Goal: Task Accomplishment & Management: Use online tool/utility

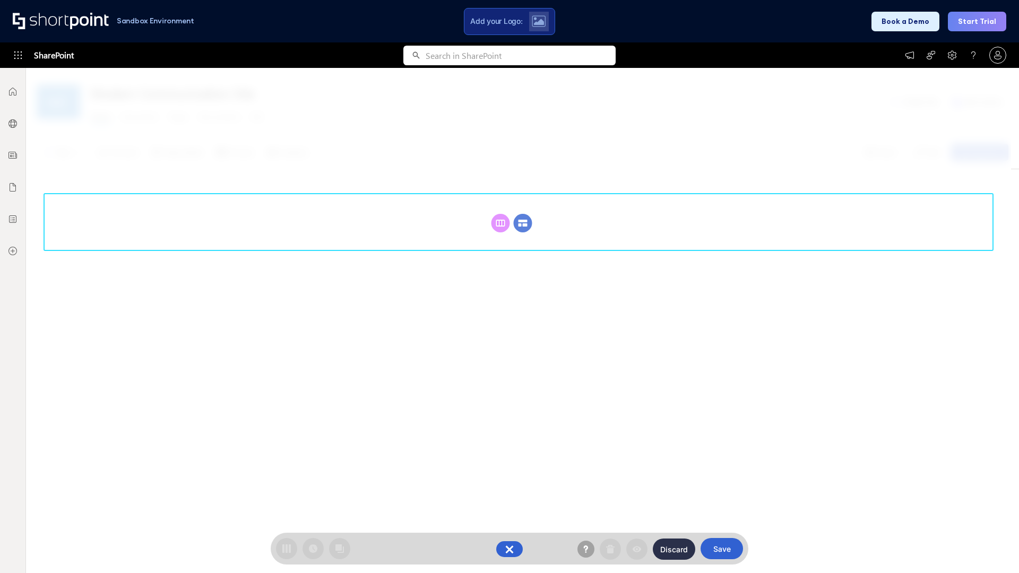
scroll to position [146, 0]
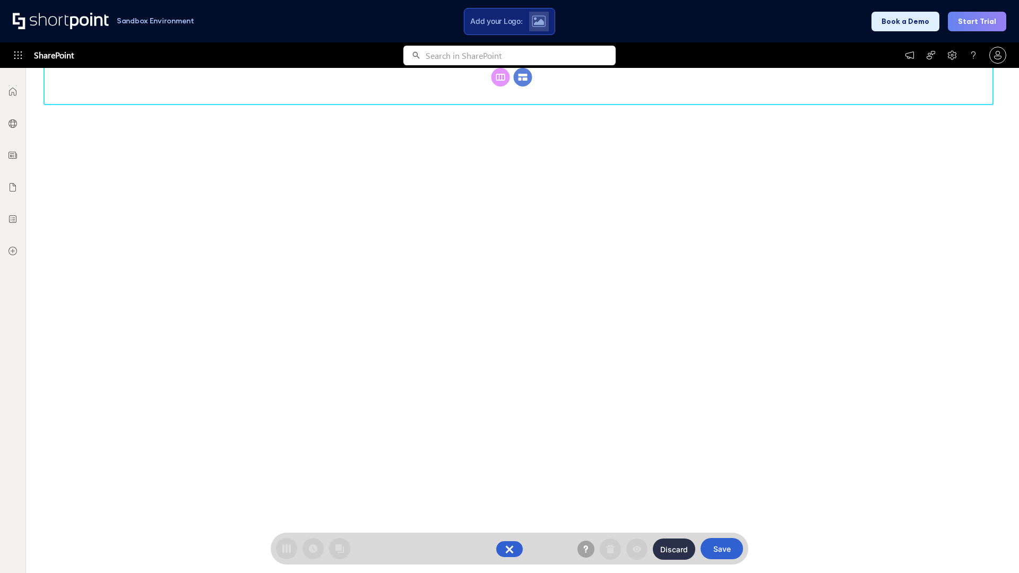
click at [523, 86] on circle at bounding box center [523, 77] width 19 height 19
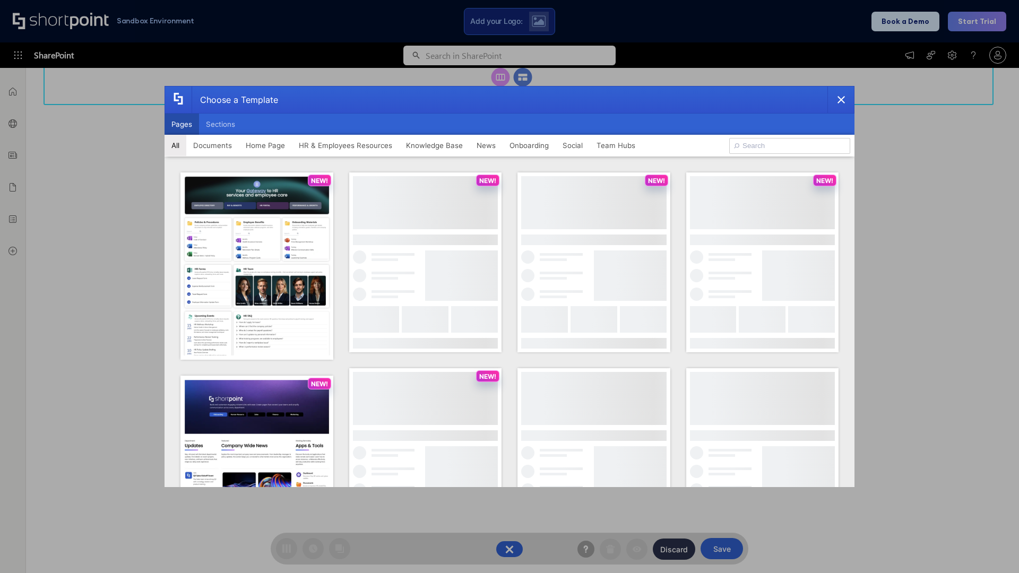
scroll to position [0, 0]
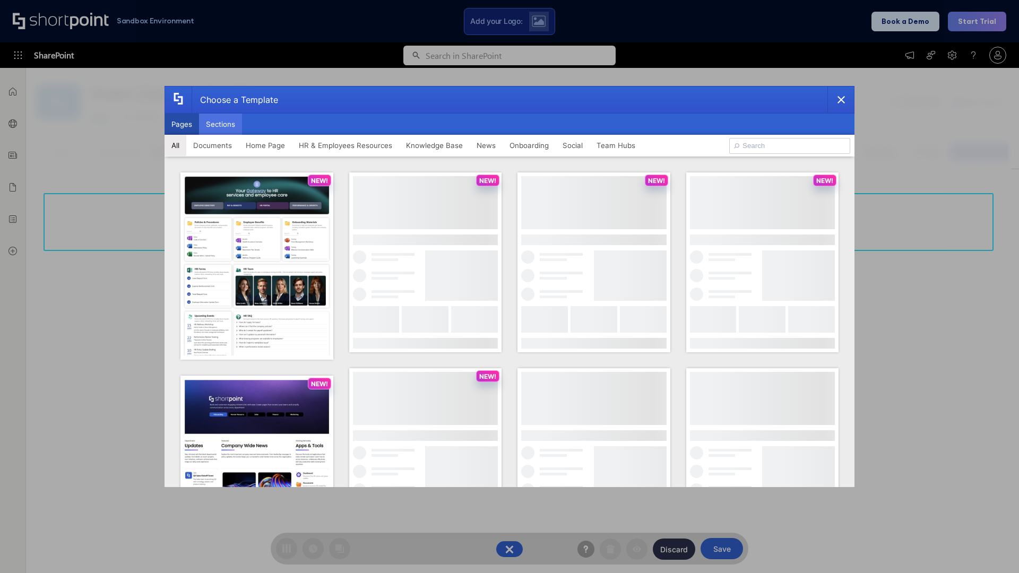
click at [220, 124] on button "Sections" at bounding box center [220, 124] width 43 height 21
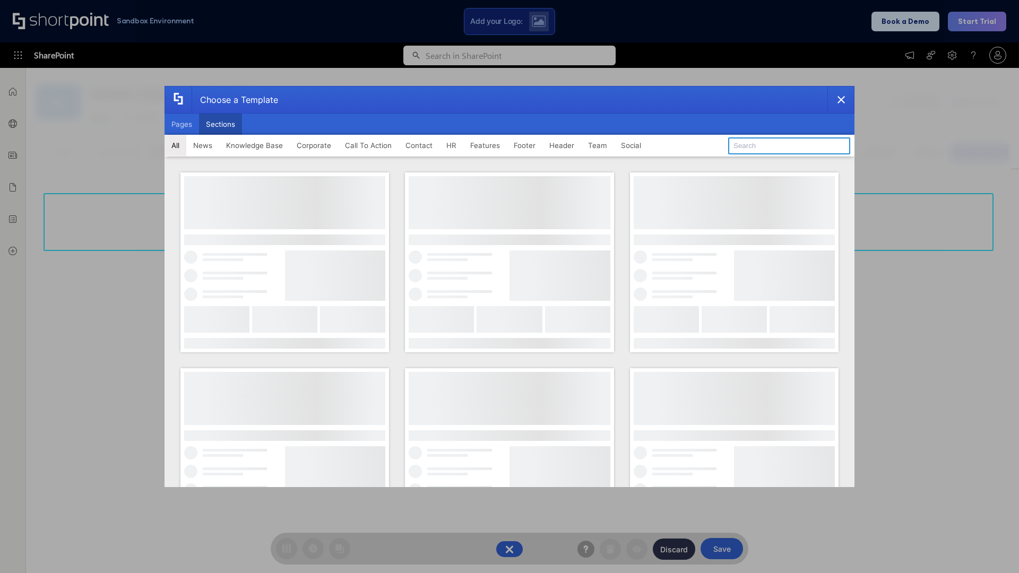
type input "Footer 3"
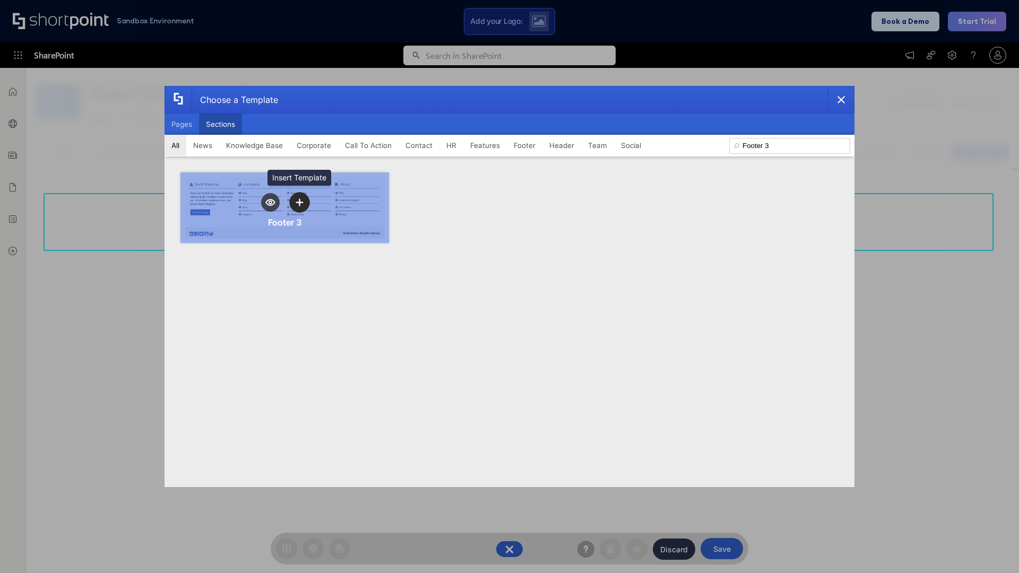
click at [299, 202] on icon "template selector" at bounding box center [298, 201] width 7 height 7
